Goal: Transaction & Acquisition: Register for event/course

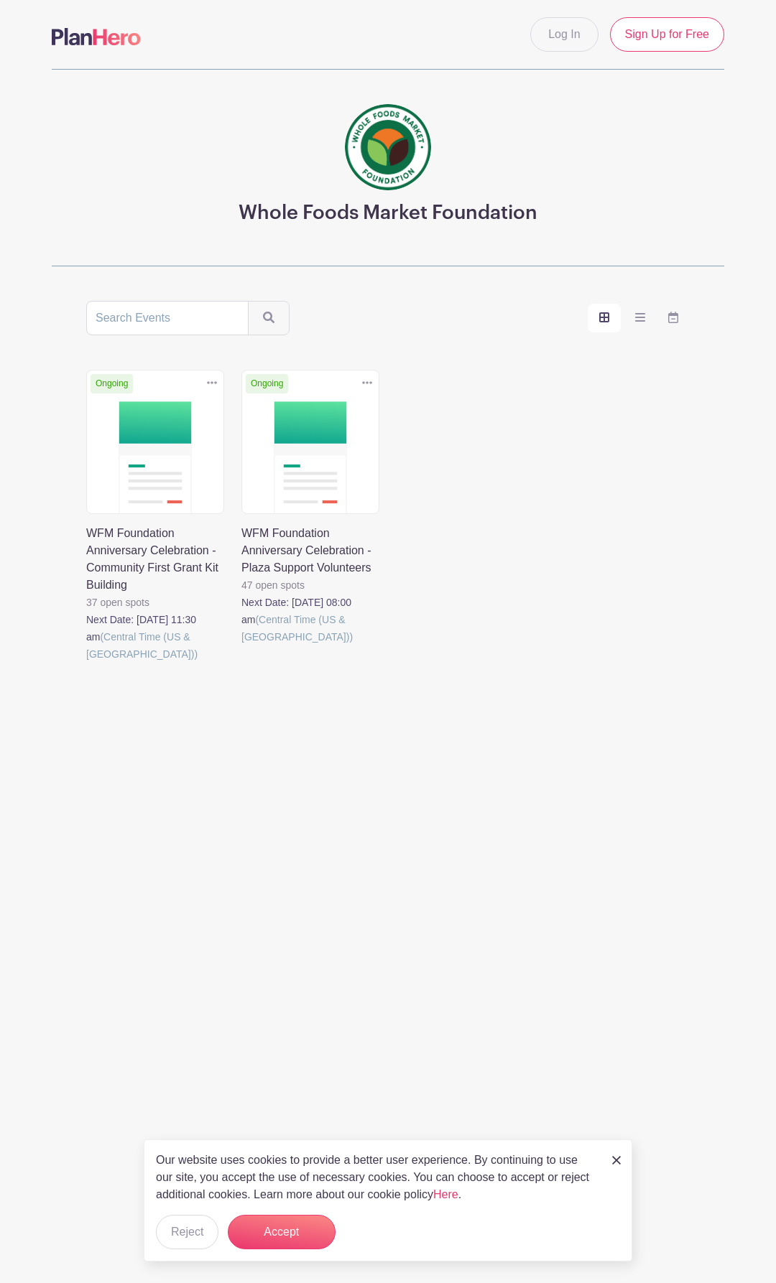
click at [86, 663] on link at bounding box center [86, 663] width 0 height 0
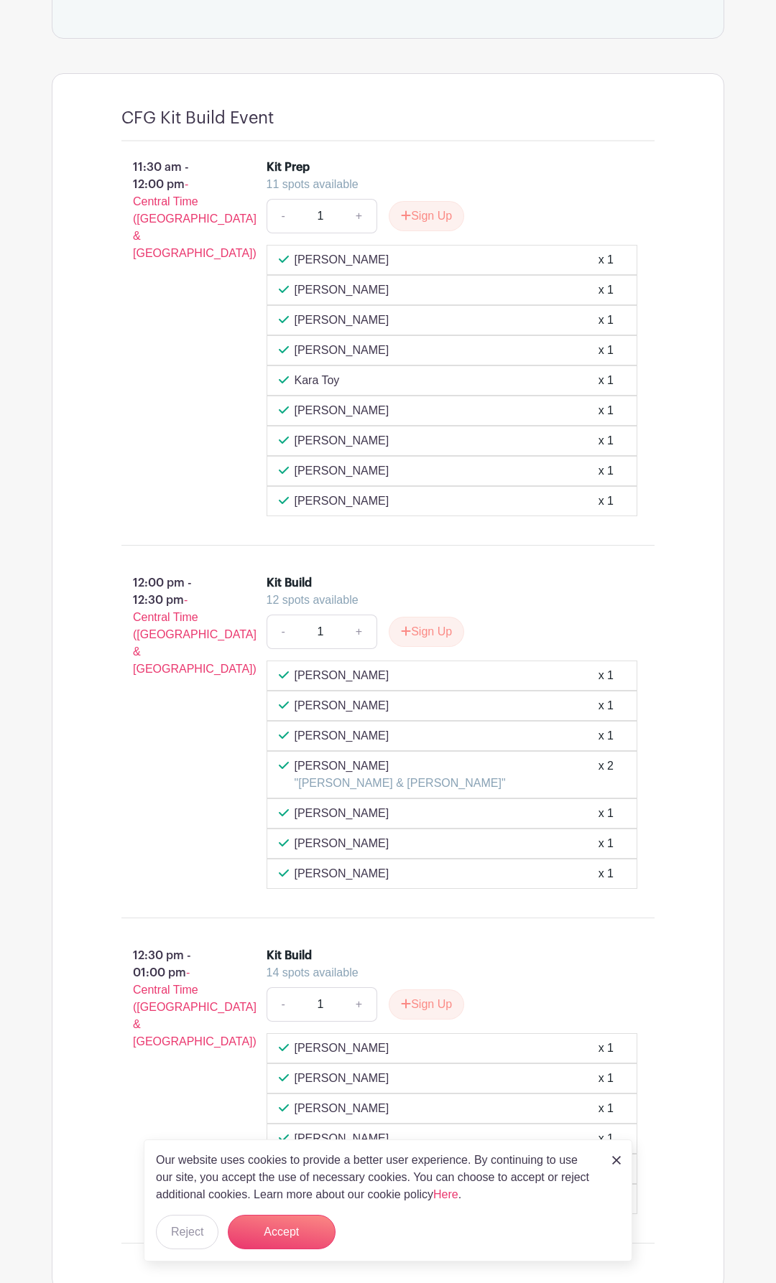
scroll to position [903, 0]
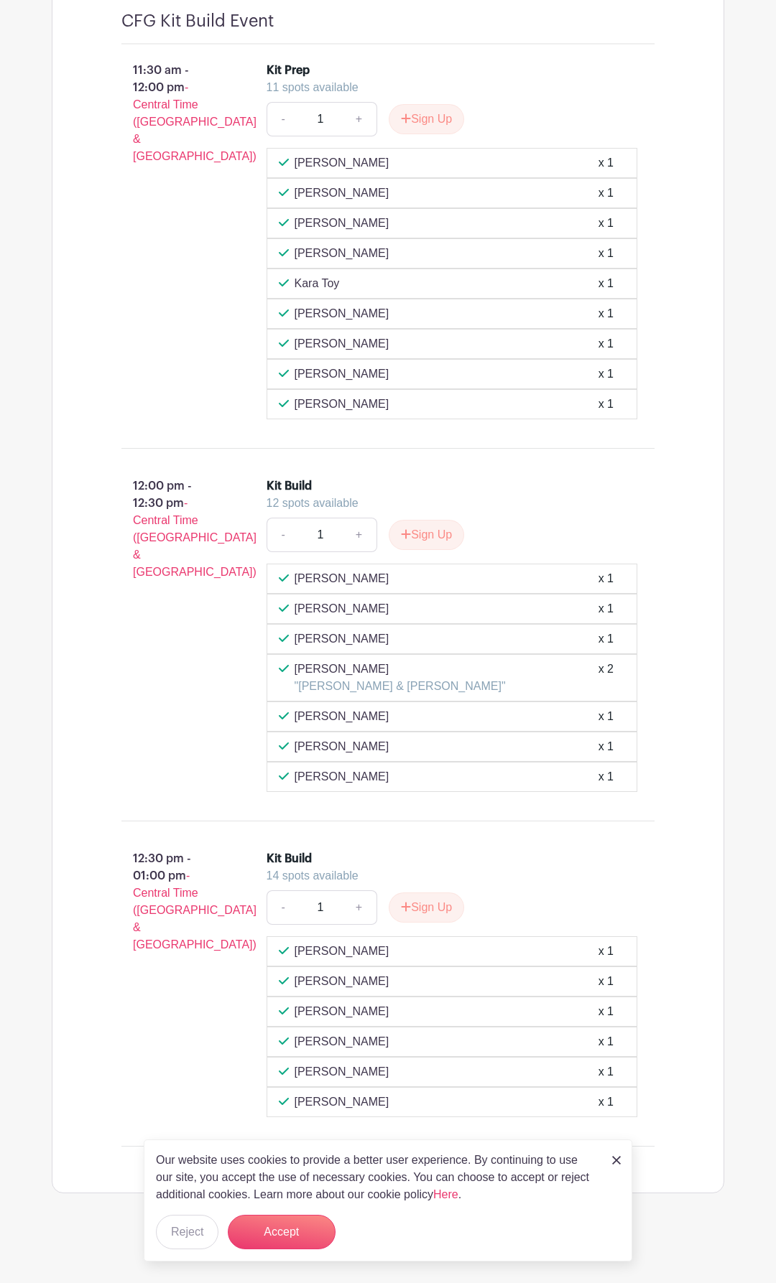
click at [616, 1164] on img at bounding box center [616, 1160] width 9 height 9
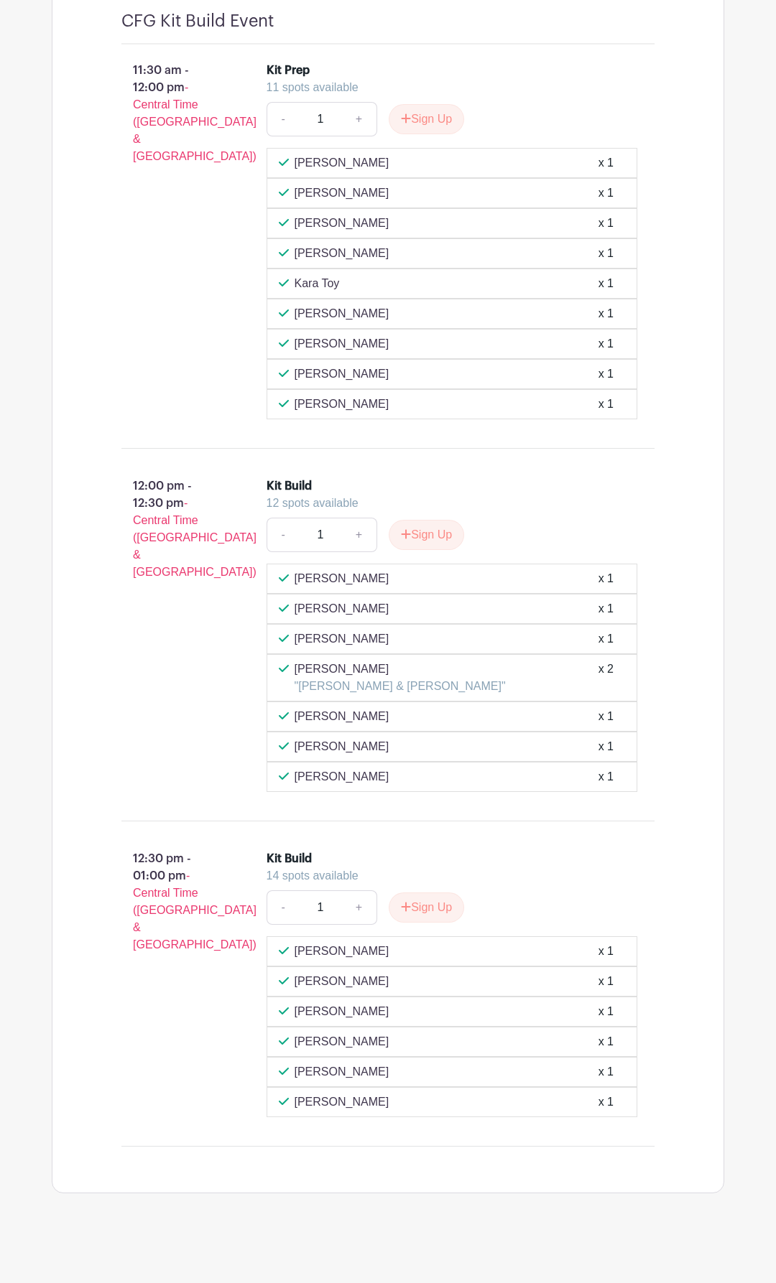
click at [167, 717] on div "12:00 pm - 12:30 pm - Central Time (US & Canada)" at bounding box center [170, 635] width 145 height 326
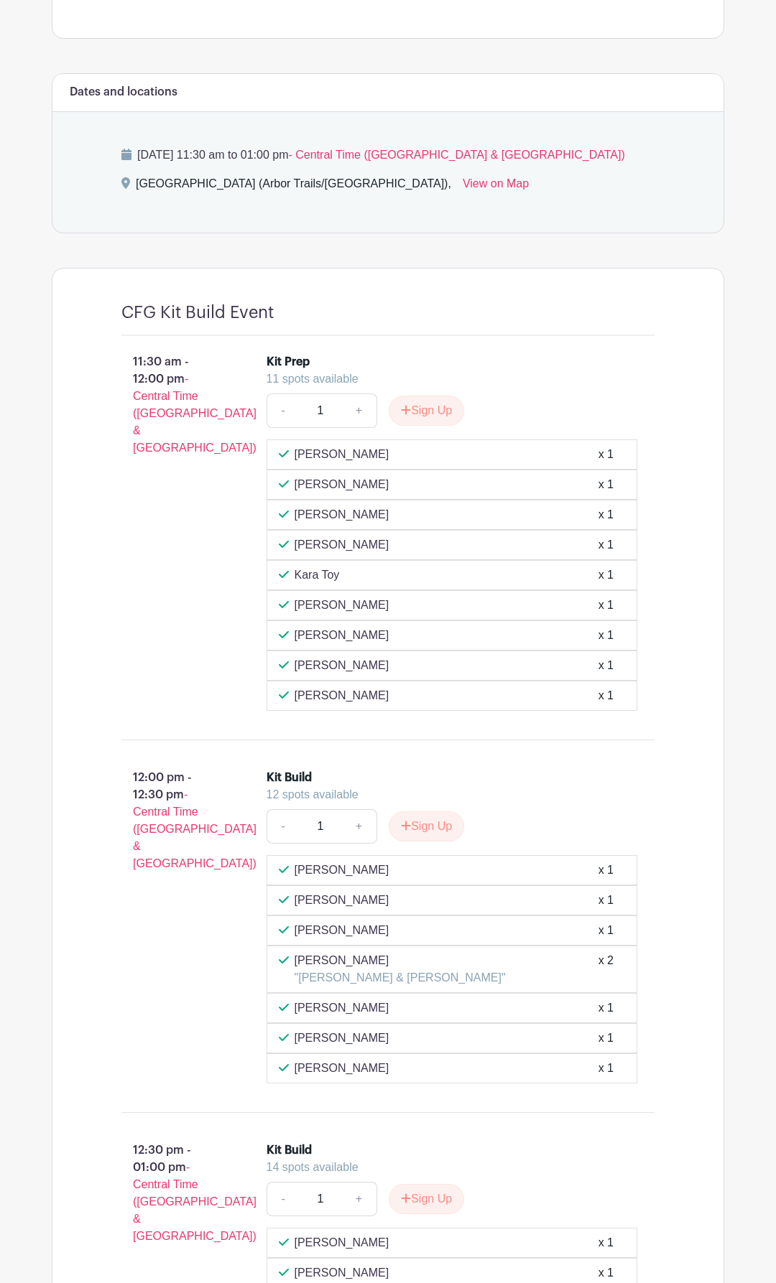
scroll to position [463, 0]
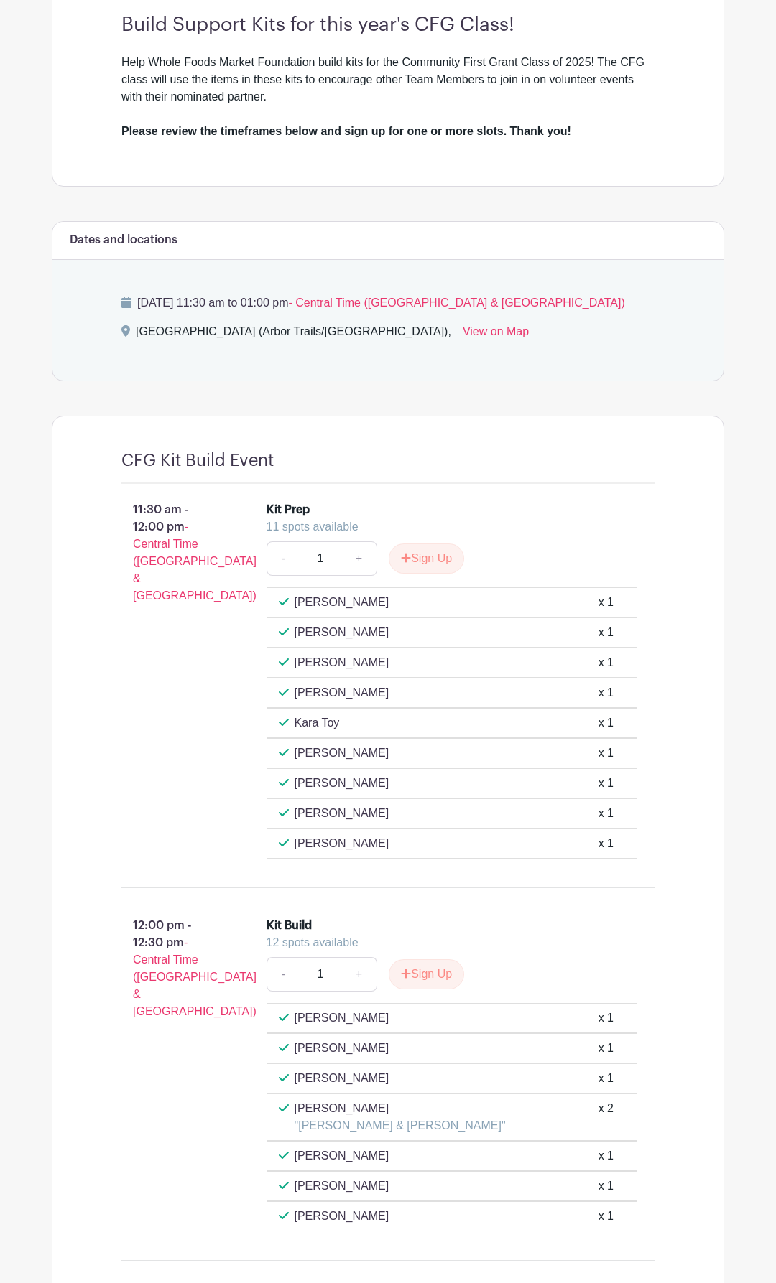
click at [185, 773] on div "11:30 am - 12:00 pm - Central Time (US & Canada)" at bounding box center [170, 679] width 145 height 369
click at [162, 724] on div "11:30 am - 12:00 pm - Central Time (US & Canada)" at bounding box center [170, 679] width 145 height 369
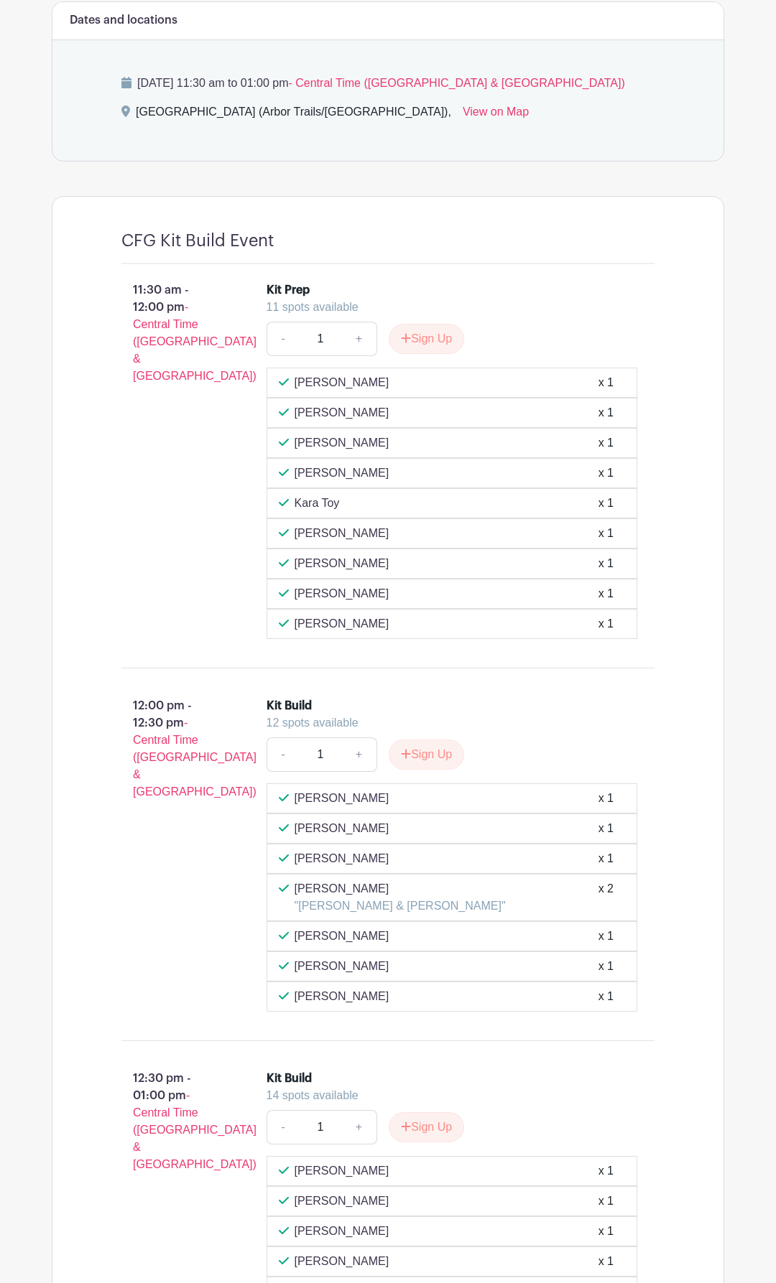
scroll to position [903, 0]
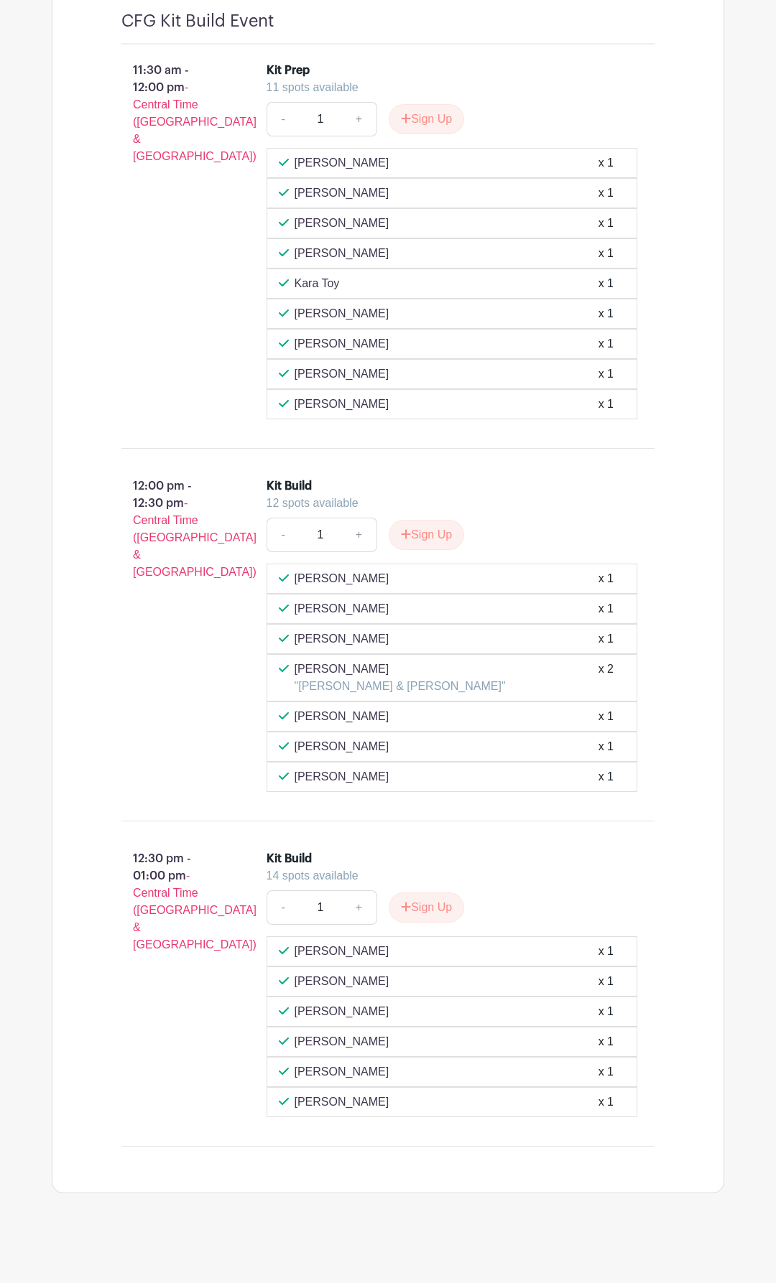
click at [86, 656] on div "CFG Kit Build Event 11:30 am - 12:00 pm - Central Time (US & Canada) Kit Prep 1…" at bounding box center [388, 584] width 672 height 1217
click at [85, 656] on div "CFG Kit Build Event 11:30 am - 12:00 pm - Central Time (US & Canada) Kit Prep 1…" at bounding box center [388, 584] width 672 height 1217
click at [156, 727] on div "12:00 pm - 12:30 pm - Central Time (US & Canada)" at bounding box center [170, 635] width 145 height 326
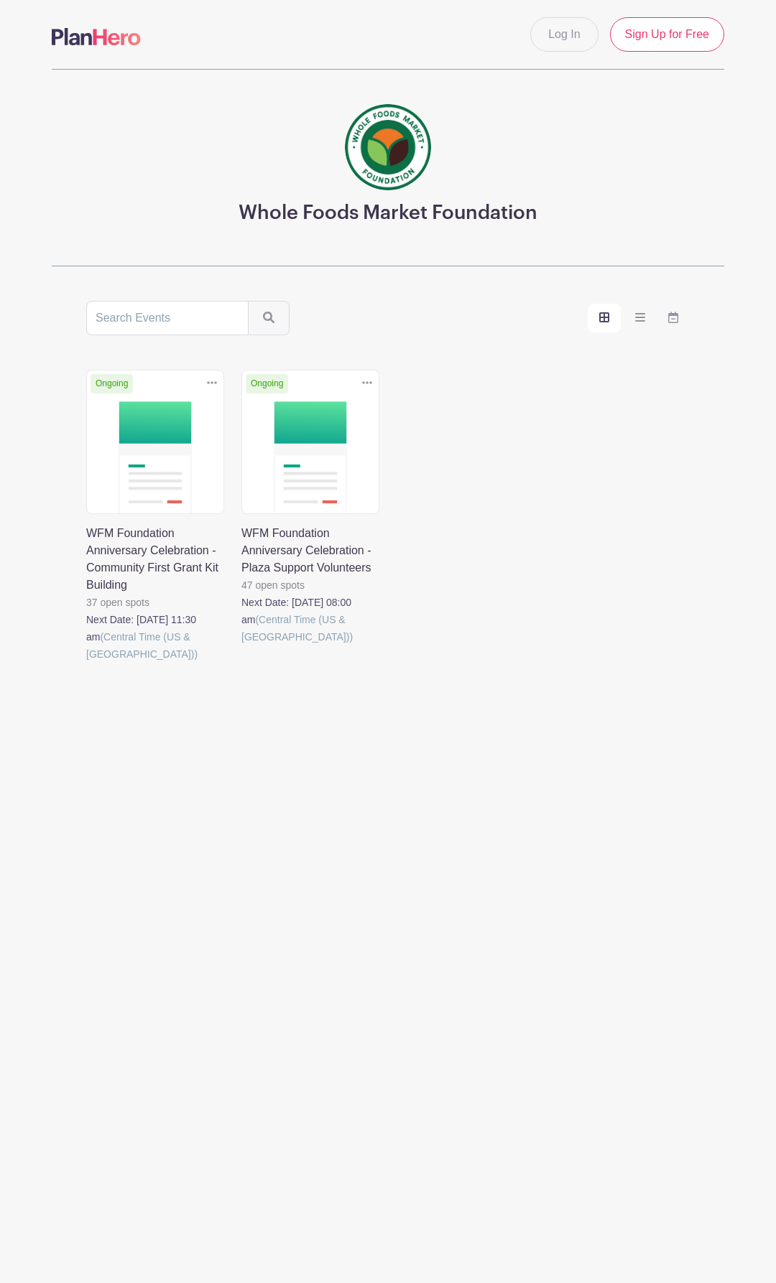
click at [241, 646] on link at bounding box center [241, 646] width 0 height 0
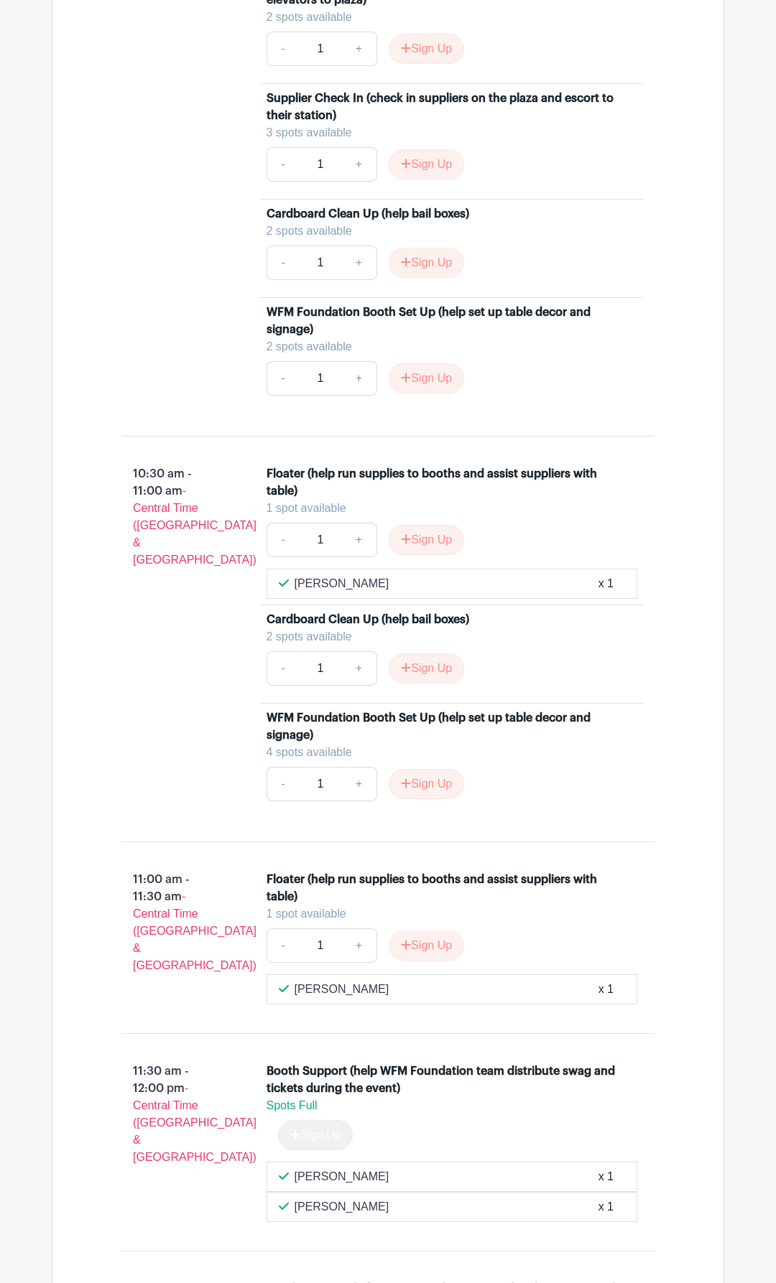
scroll to position [2851, 0]
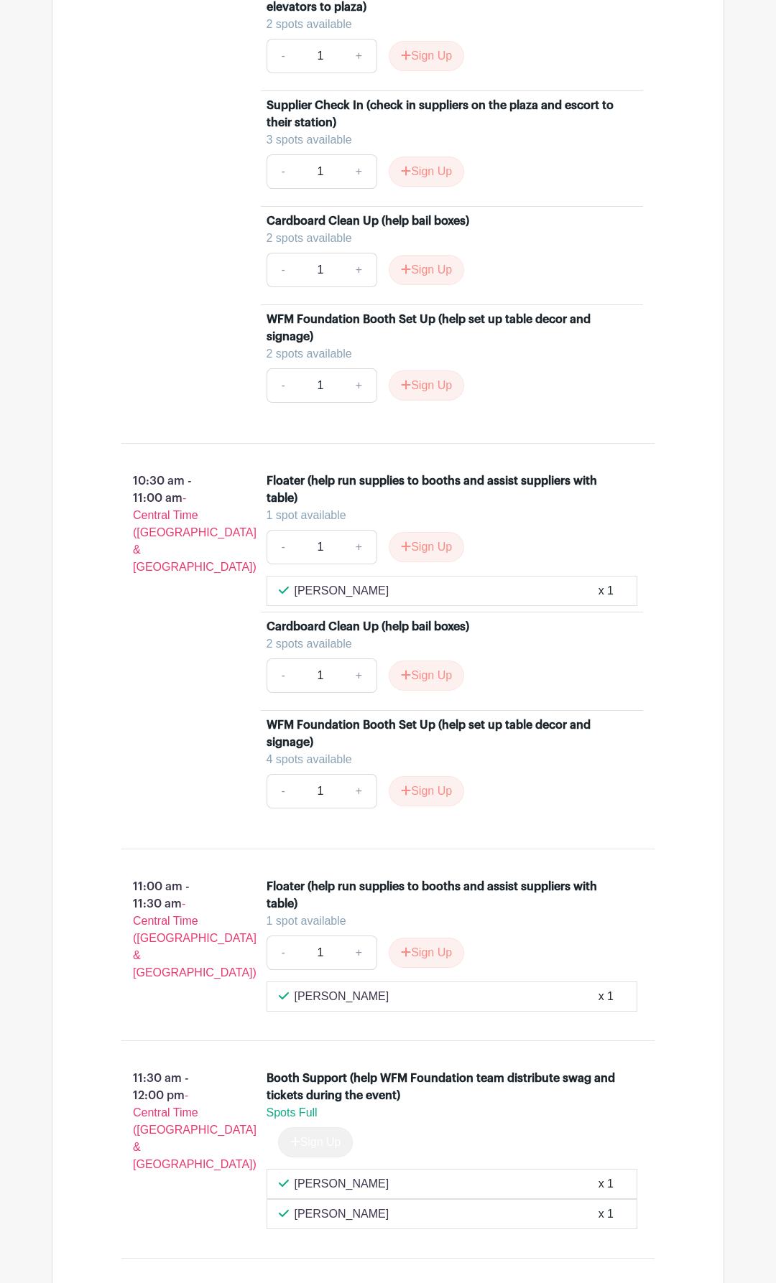
click at [142, 716] on div "10:30 am - 11:00 am - Central Time ([GEOGRAPHIC_DATA] & [GEOGRAPHIC_DATA])" at bounding box center [170, 646] width 145 height 359
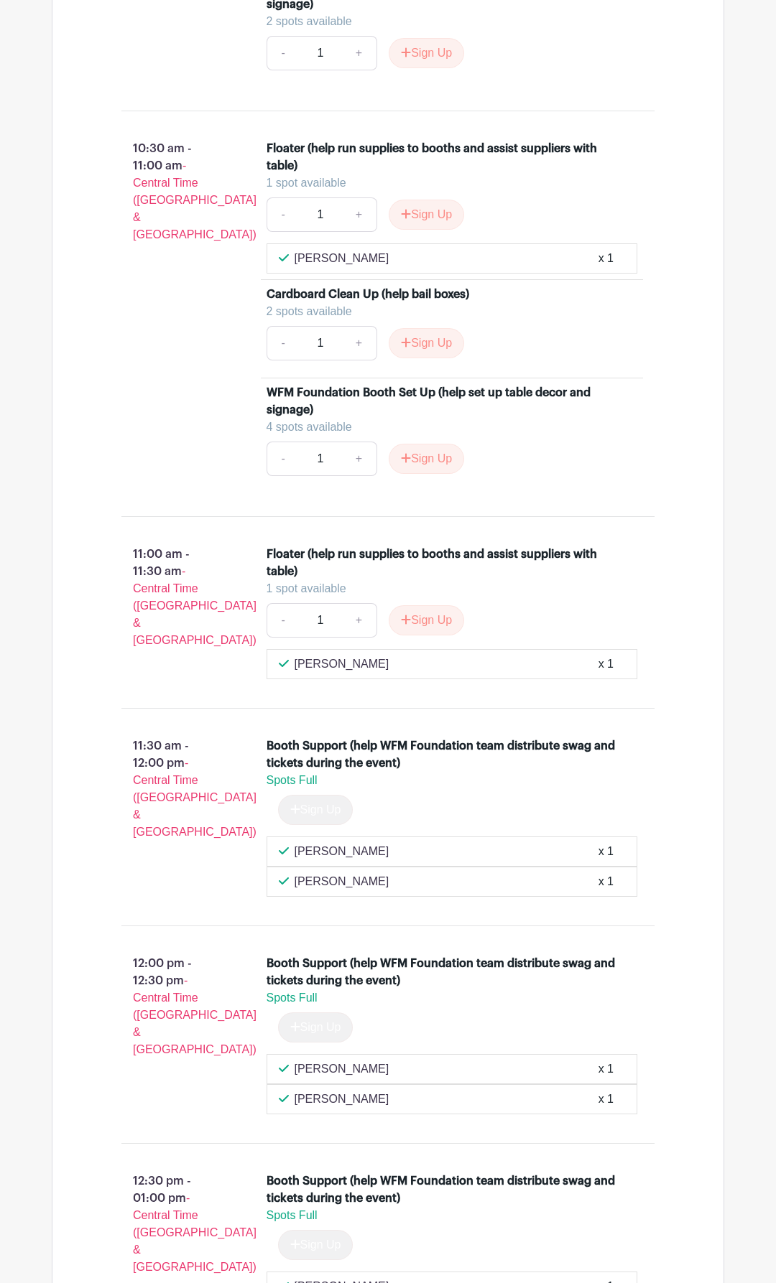
scroll to position [3217, 0]
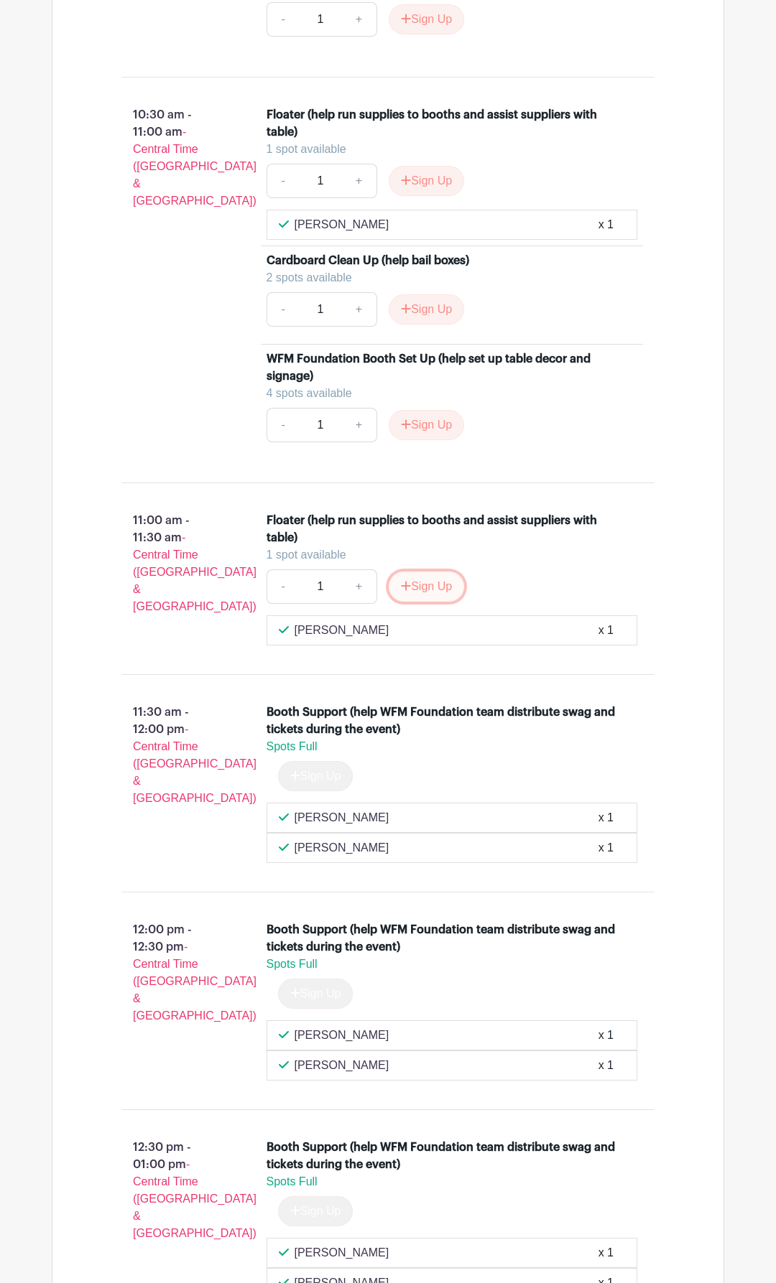
click at [414, 589] on button "Sign Up" at bounding box center [425, 587] width 75 height 30
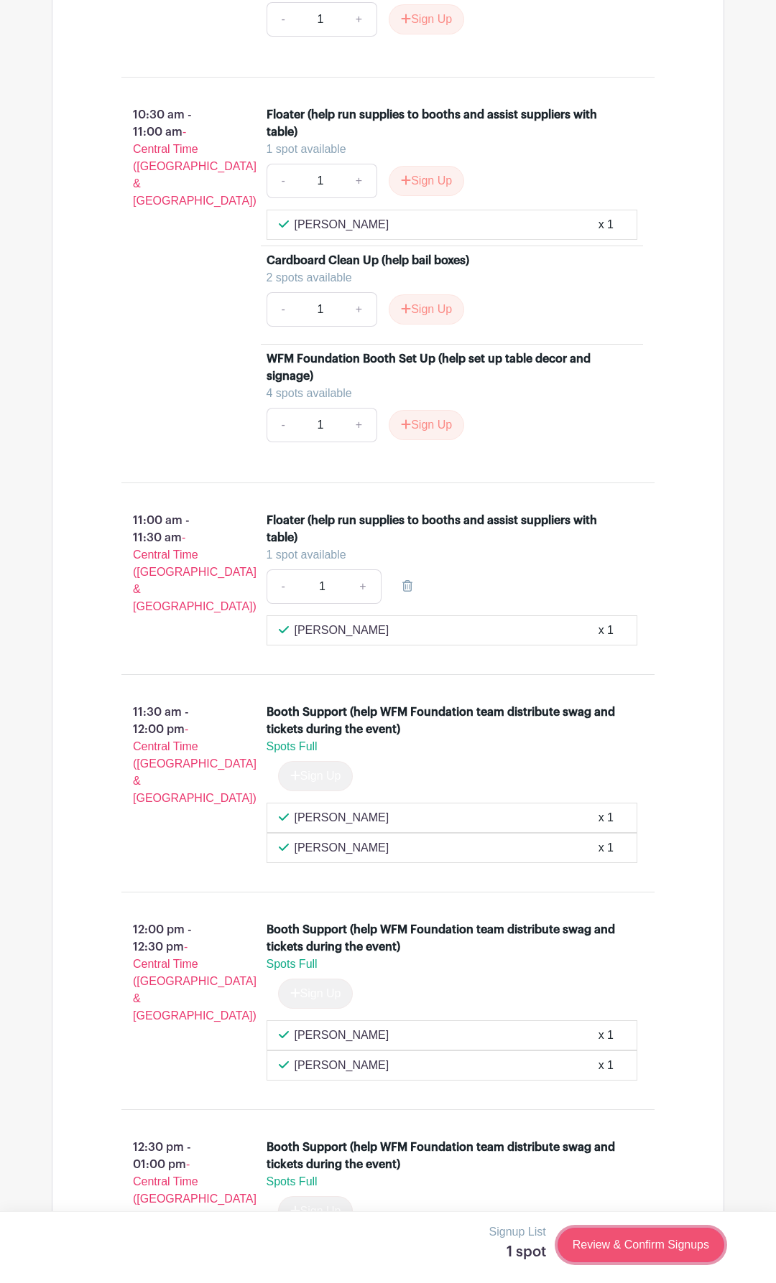
click at [632, 1254] on link "Review & Confirm Signups" at bounding box center [640, 1245] width 167 height 34
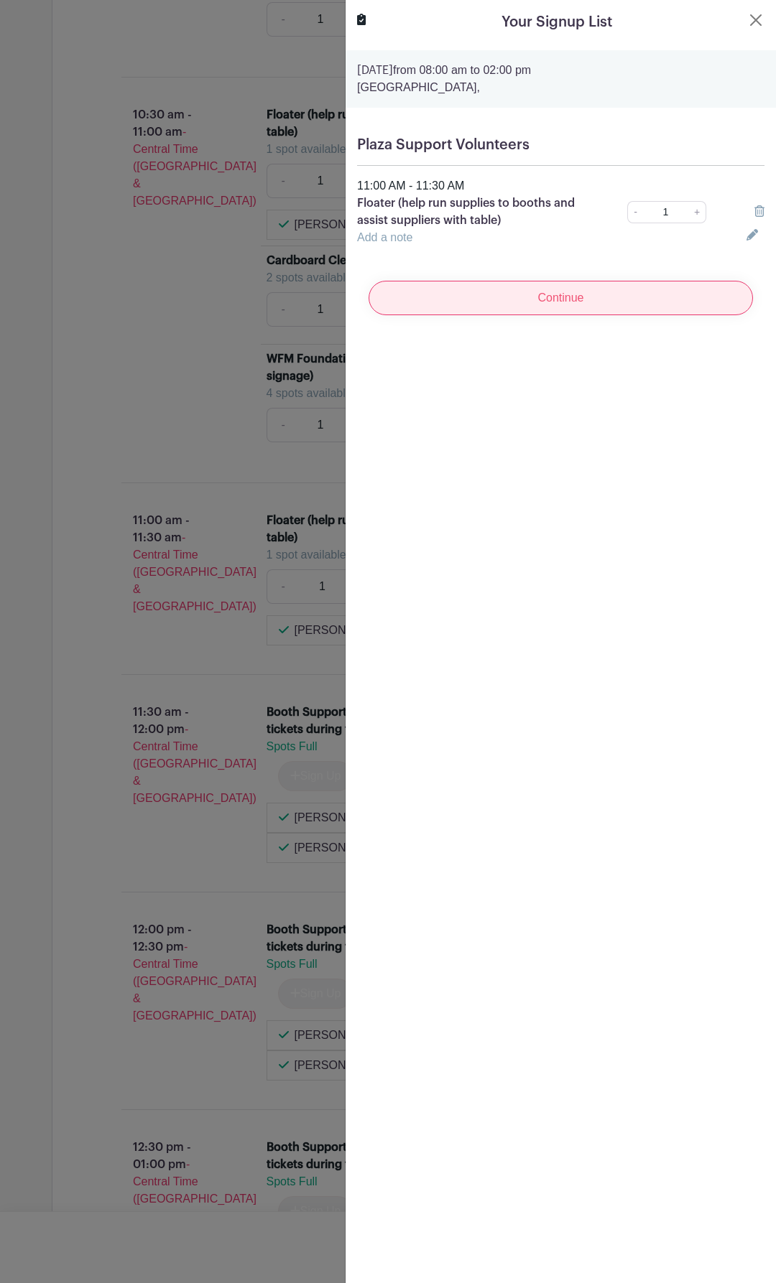
click at [600, 307] on input "Continue" at bounding box center [560, 298] width 384 height 34
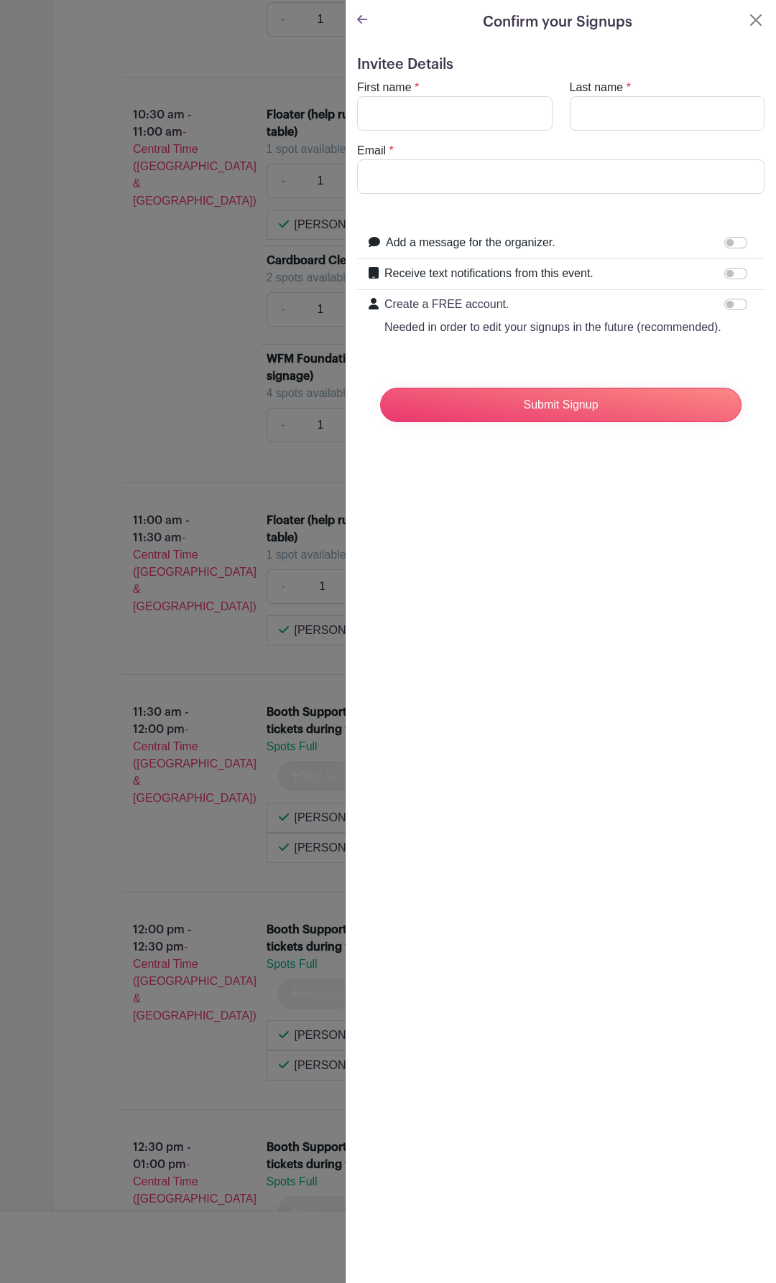
click at [442, 93] on div "First name *" at bounding box center [454, 105] width 213 height 52
click at [445, 119] on input "First name" at bounding box center [454, 113] width 195 height 34
type input "Edilsa"
type input "[PERSON_NAME]"
click at [427, 175] on input "Email" at bounding box center [560, 176] width 407 height 34
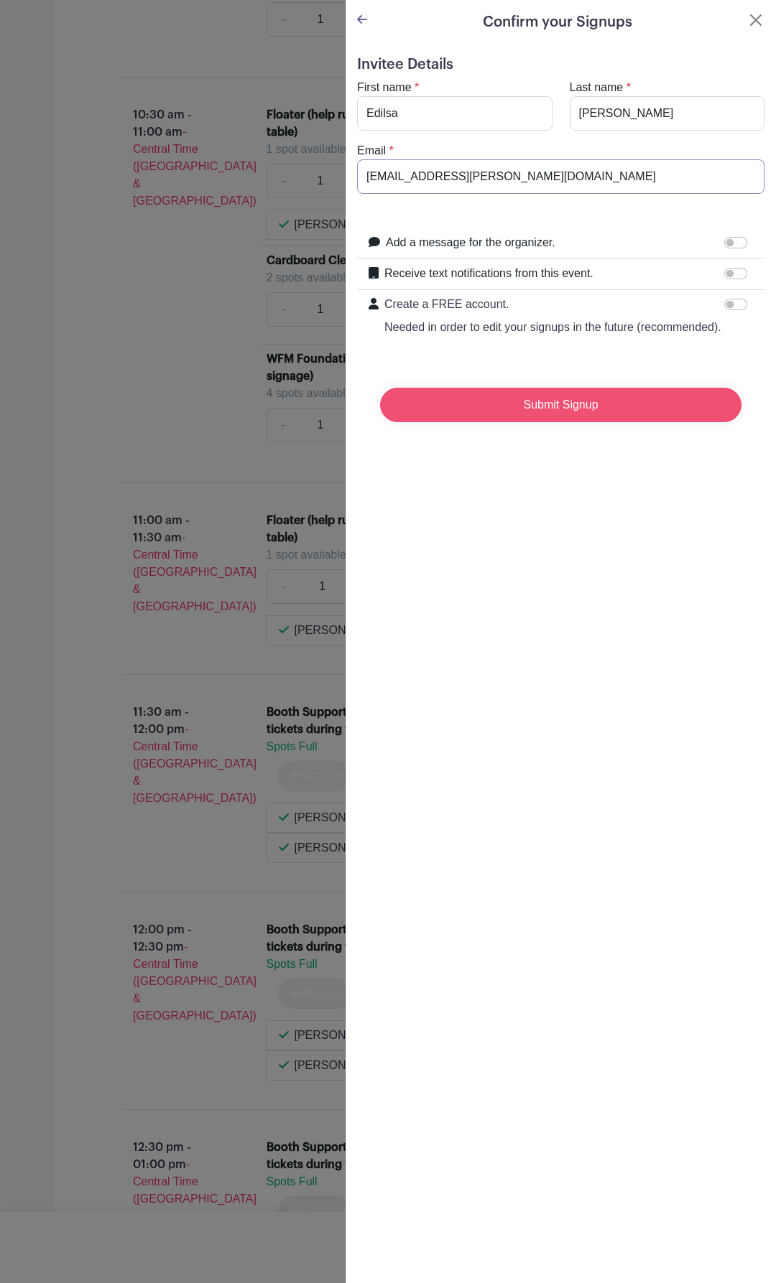
type input "[EMAIL_ADDRESS][PERSON_NAME][DOMAIN_NAME]"
click at [585, 410] on input "Submit Signup" at bounding box center [560, 405] width 361 height 34
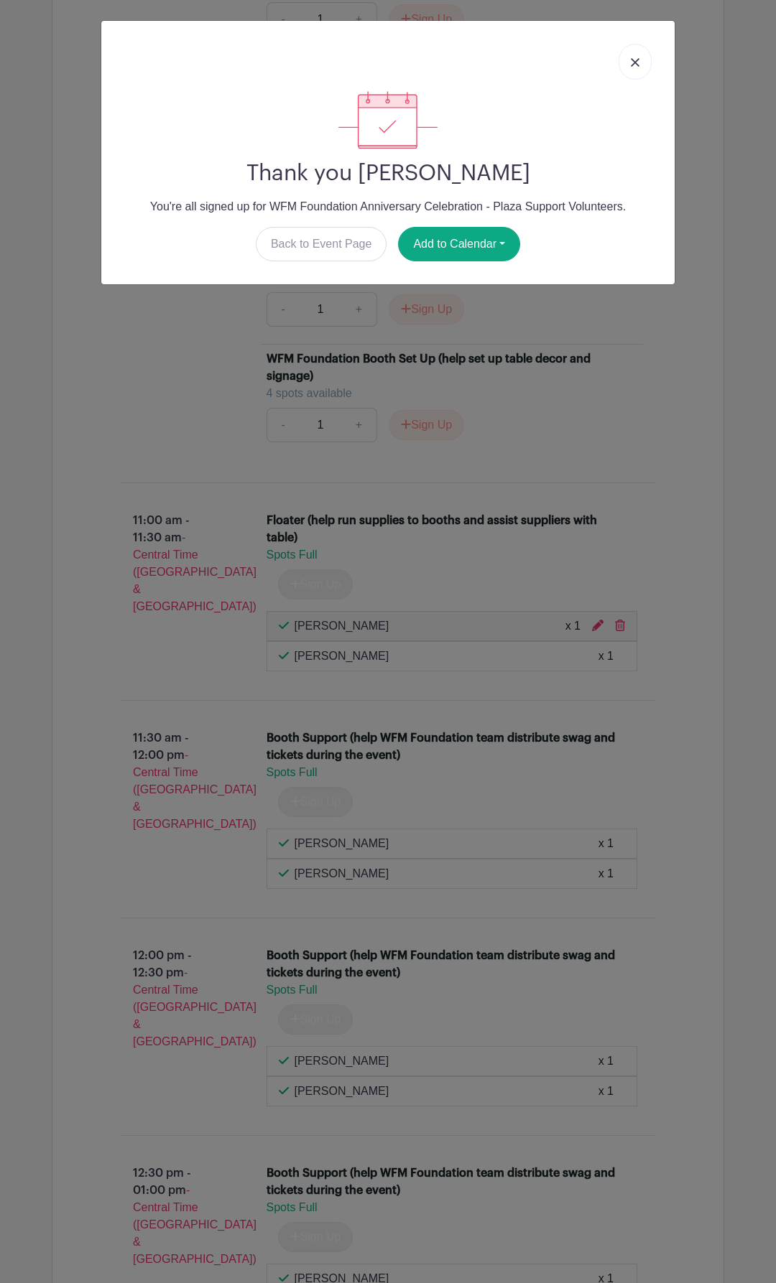
click at [637, 63] on img at bounding box center [634, 62] width 9 height 9
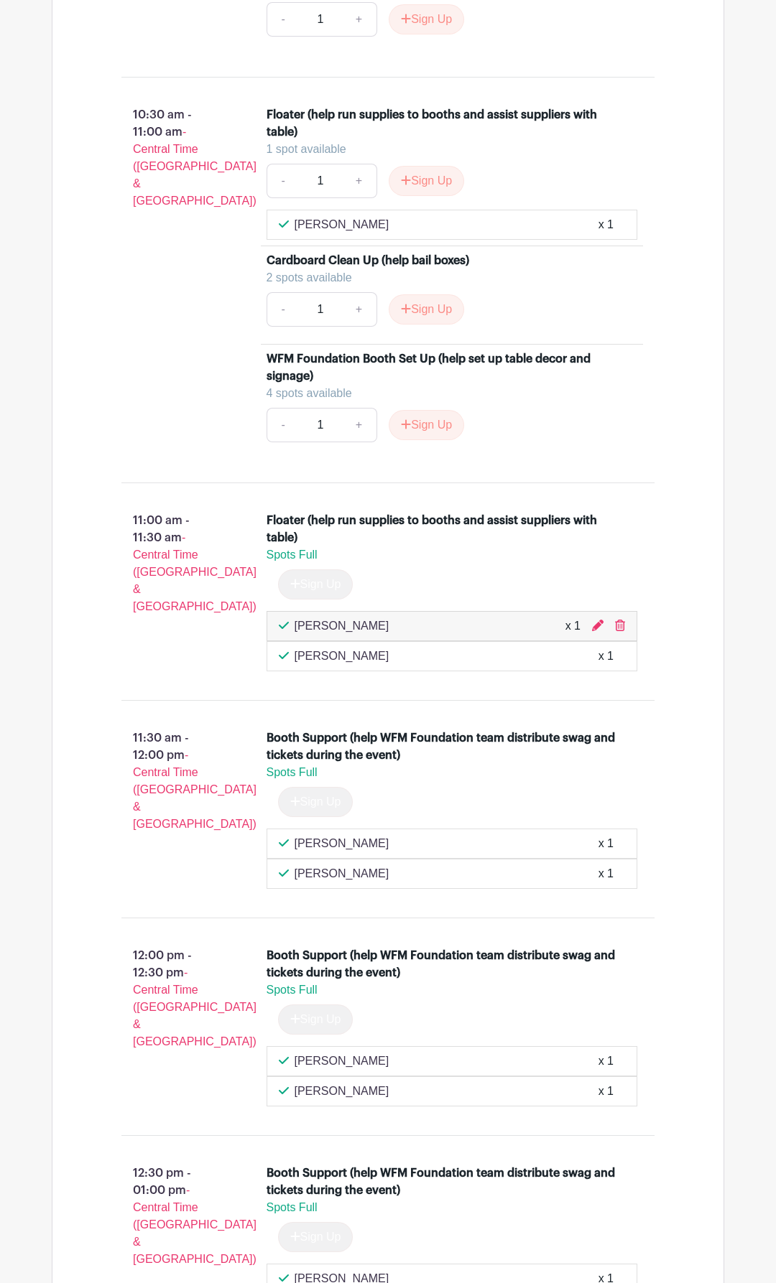
click at [154, 356] on div "10:30 am - 11:00 am - Central Time ([GEOGRAPHIC_DATA] & [GEOGRAPHIC_DATA])" at bounding box center [170, 280] width 145 height 359
click at [163, 322] on div "10:30 am - 11:00 am - Central Time ([GEOGRAPHIC_DATA] & [GEOGRAPHIC_DATA])" at bounding box center [170, 280] width 145 height 359
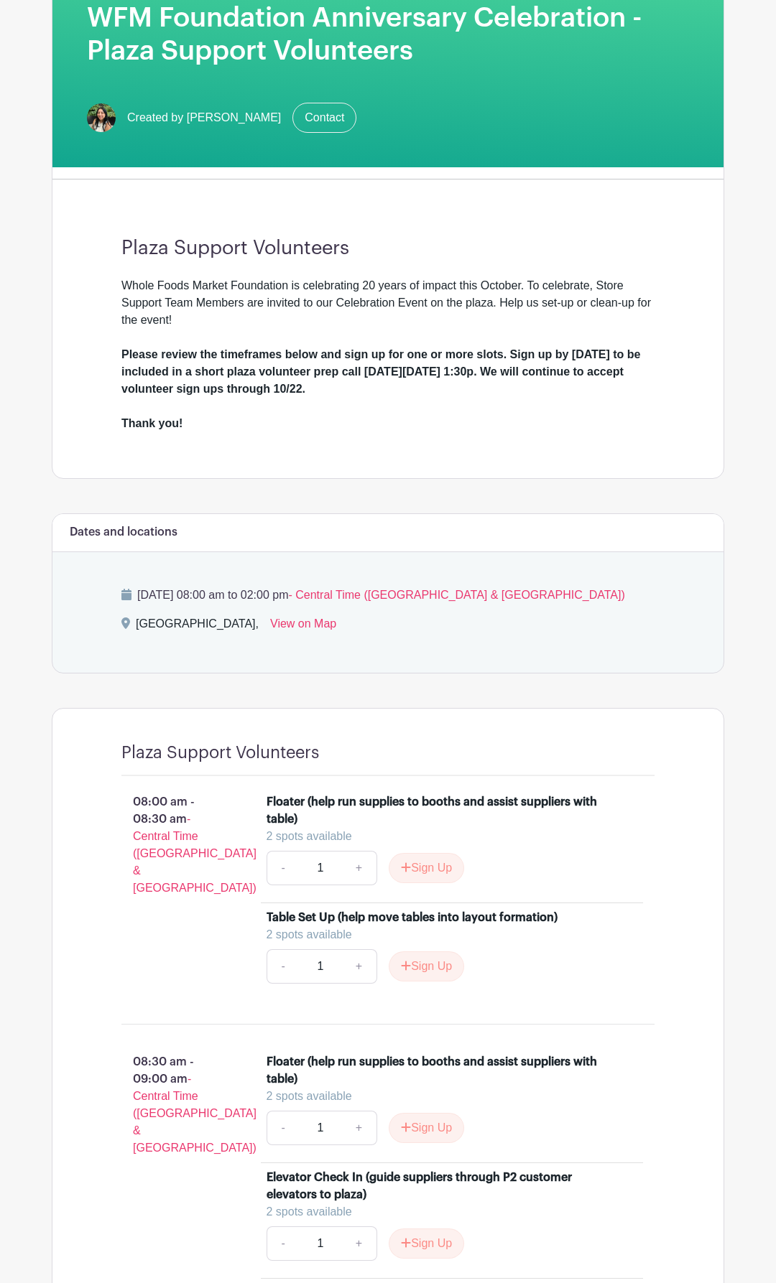
scroll to position [0, 0]
